Goal: Obtain resource: Download file/media

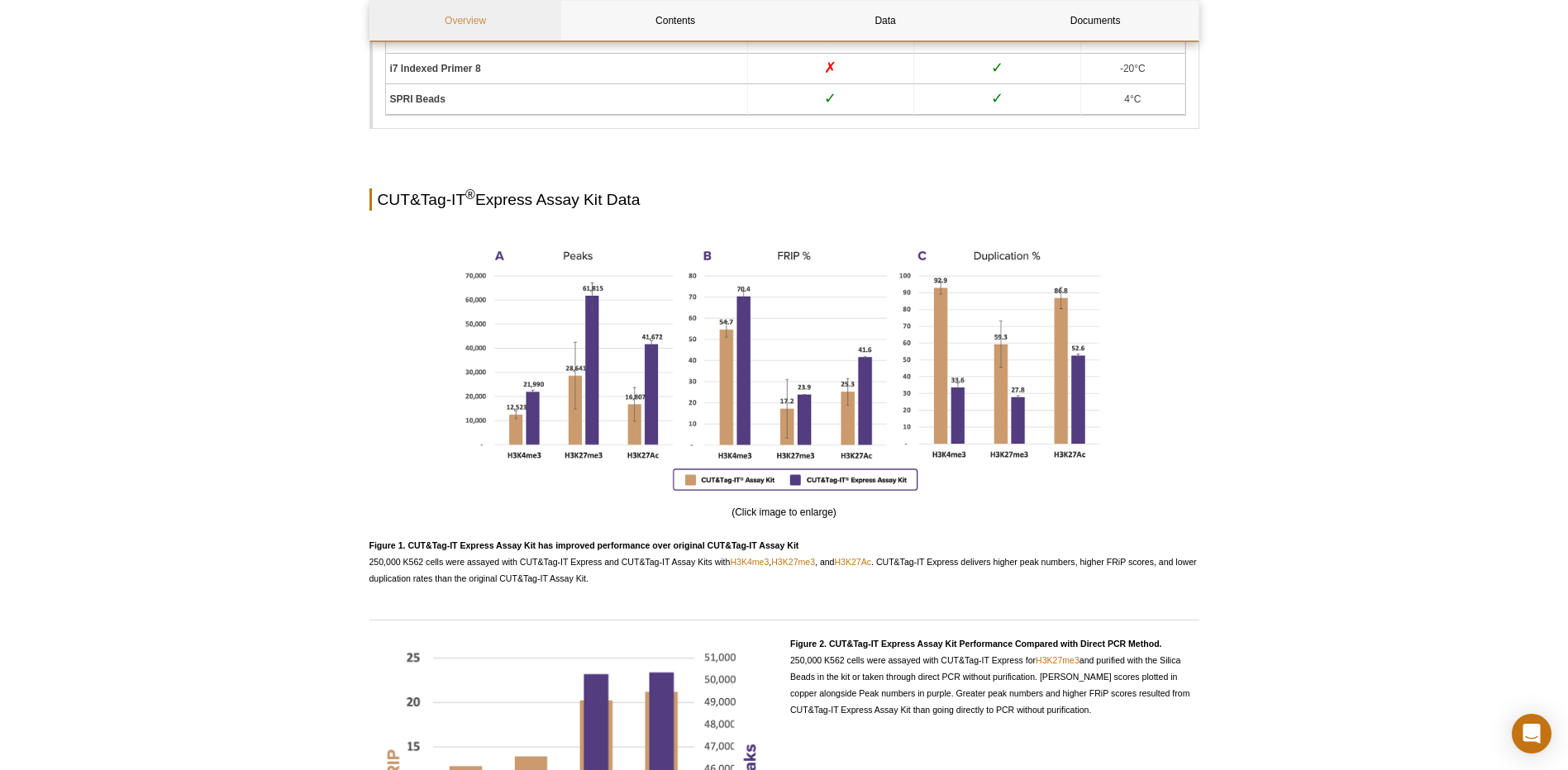
scroll to position [2507, 0]
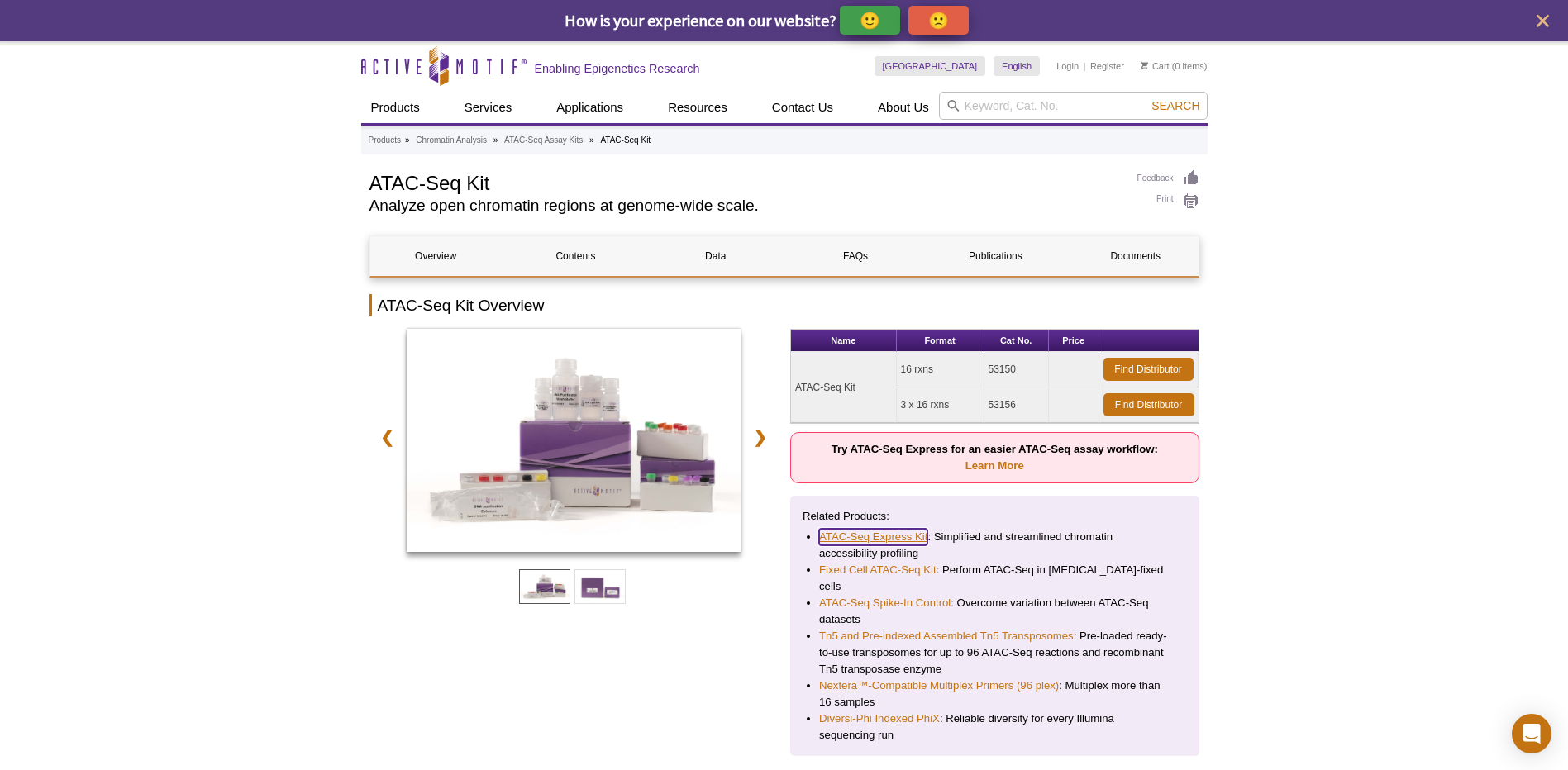
click at [879, 538] on link "ATAC-Seq Express Kit" at bounding box center [874, 538] width 108 height 17
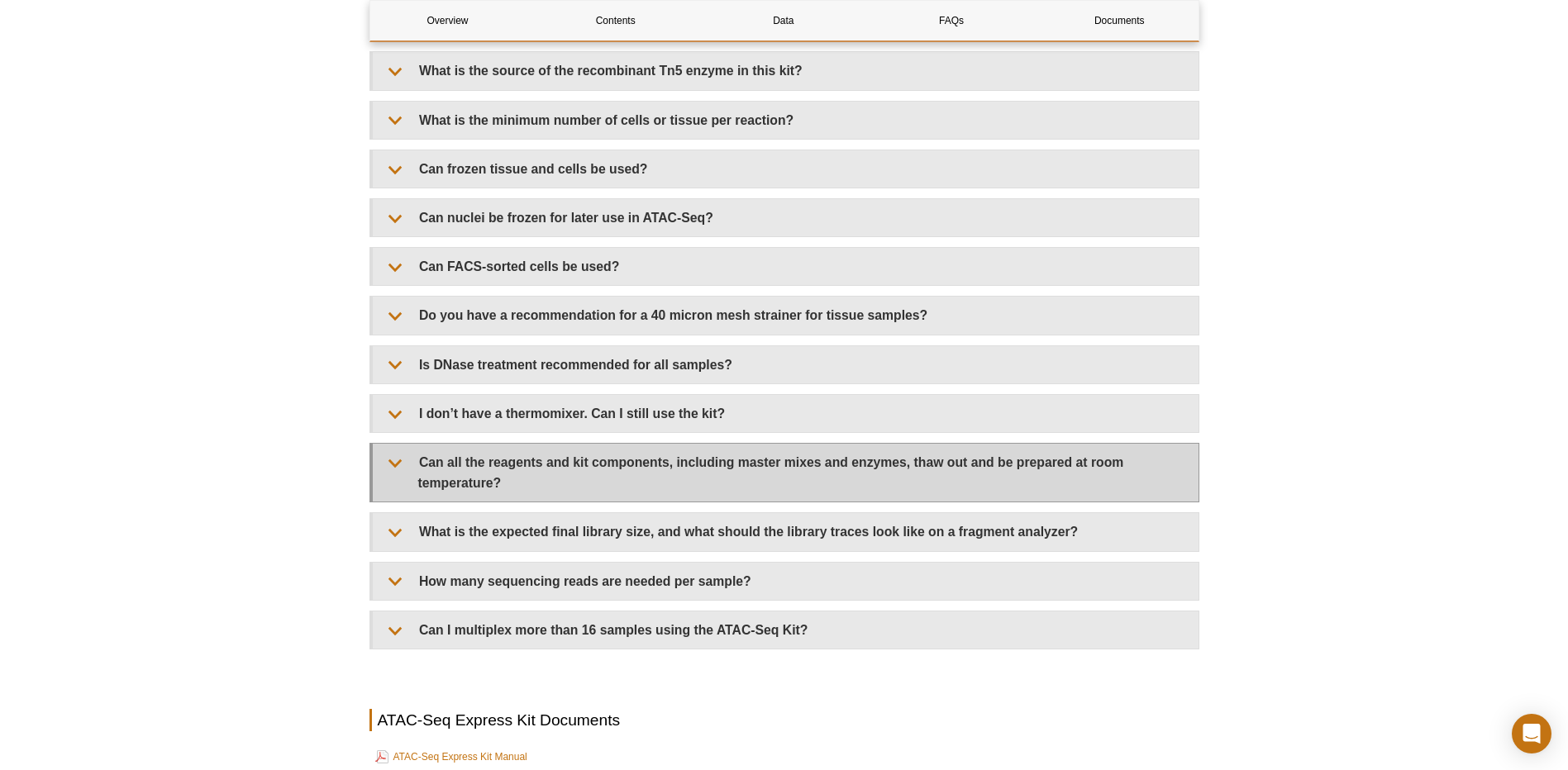
scroll to position [3885, 0]
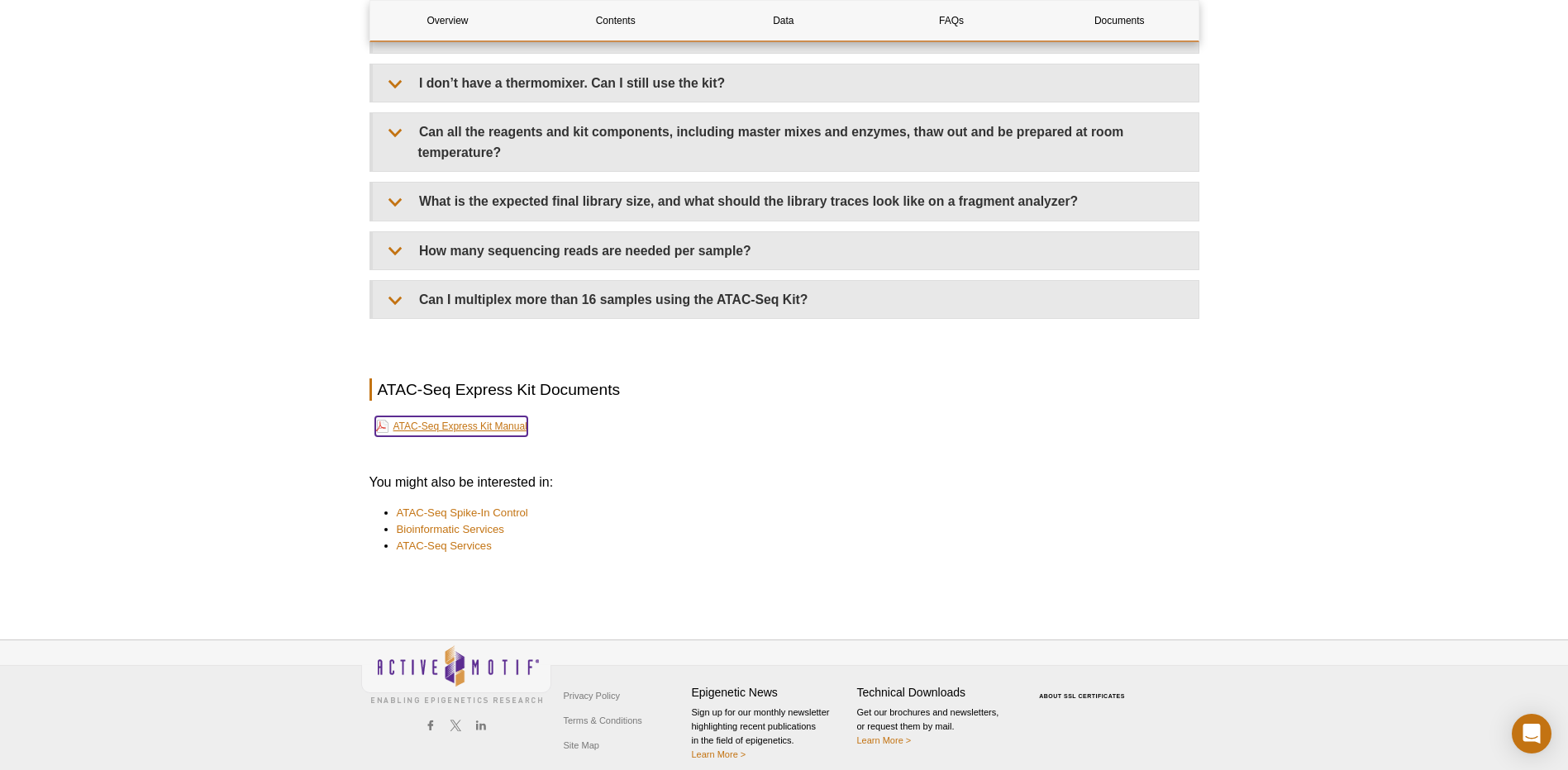
click at [479, 427] on link "ATAC-Seq Express Kit Manual" at bounding box center [451, 426] width 152 height 20
